Goal: Information Seeking & Learning: Find specific page/section

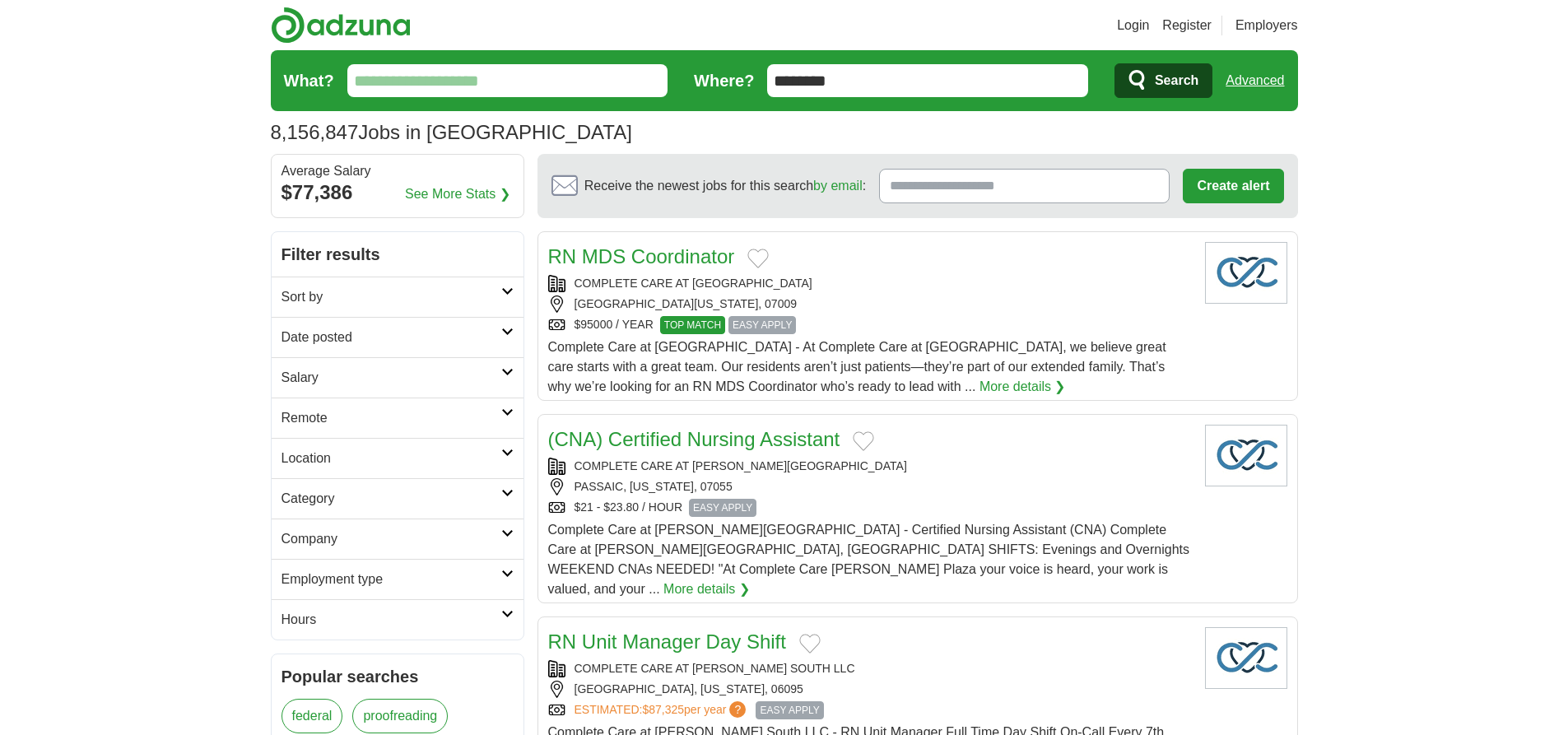
type input "********"
click at [1255, 80] on link "Advanced" at bounding box center [1255, 80] width 58 height 33
